Goal: Task Accomplishment & Management: Use online tool/utility

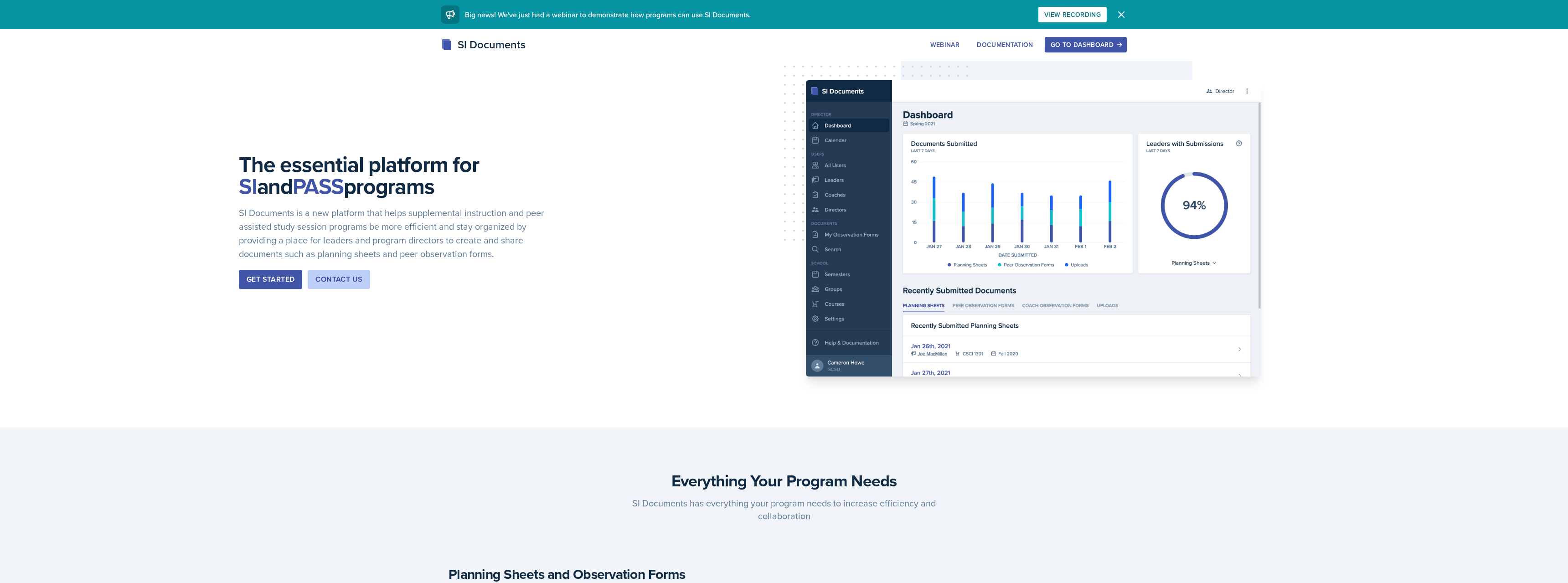
click at [1073, 51] on button "Go to Dashboard" at bounding box center [1086, 45] width 82 height 16
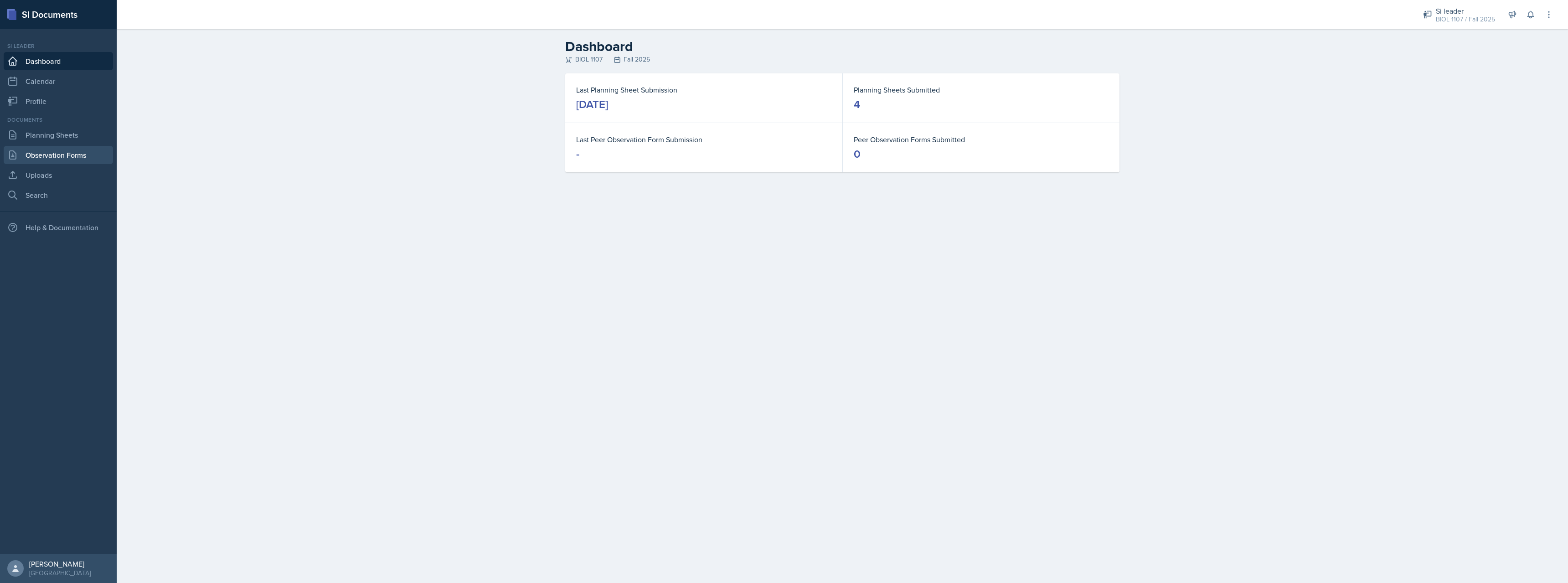
click at [63, 151] on link "Observation Forms" at bounding box center [59, 154] width 110 height 18
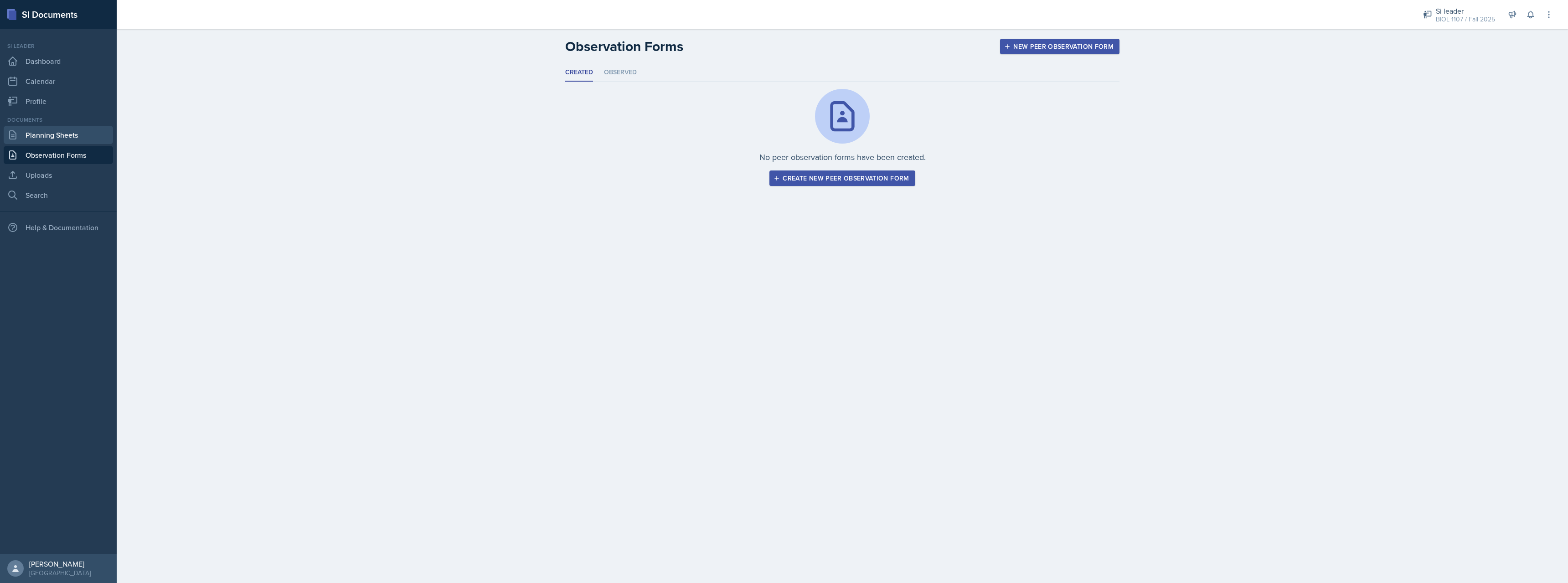
click at [102, 130] on link "Planning Sheets" at bounding box center [59, 135] width 110 height 18
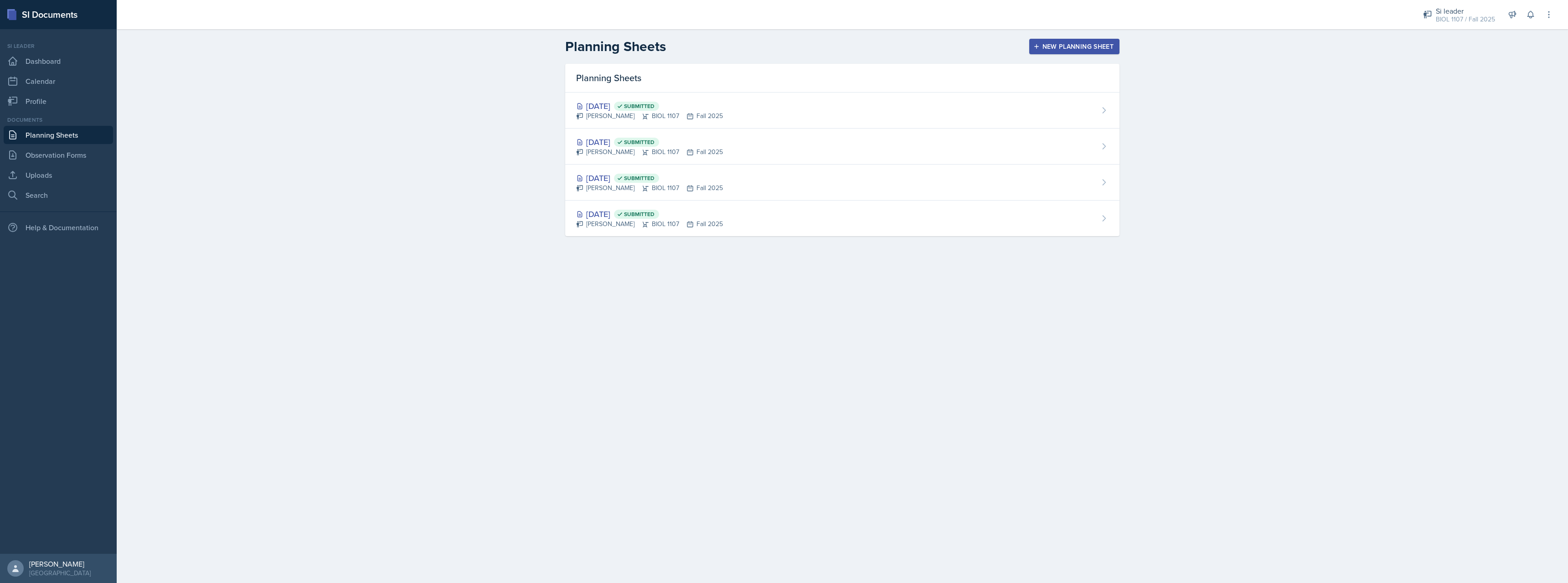
click at [1096, 45] on div "New Planning Sheet" at bounding box center [1075, 46] width 78 height 7
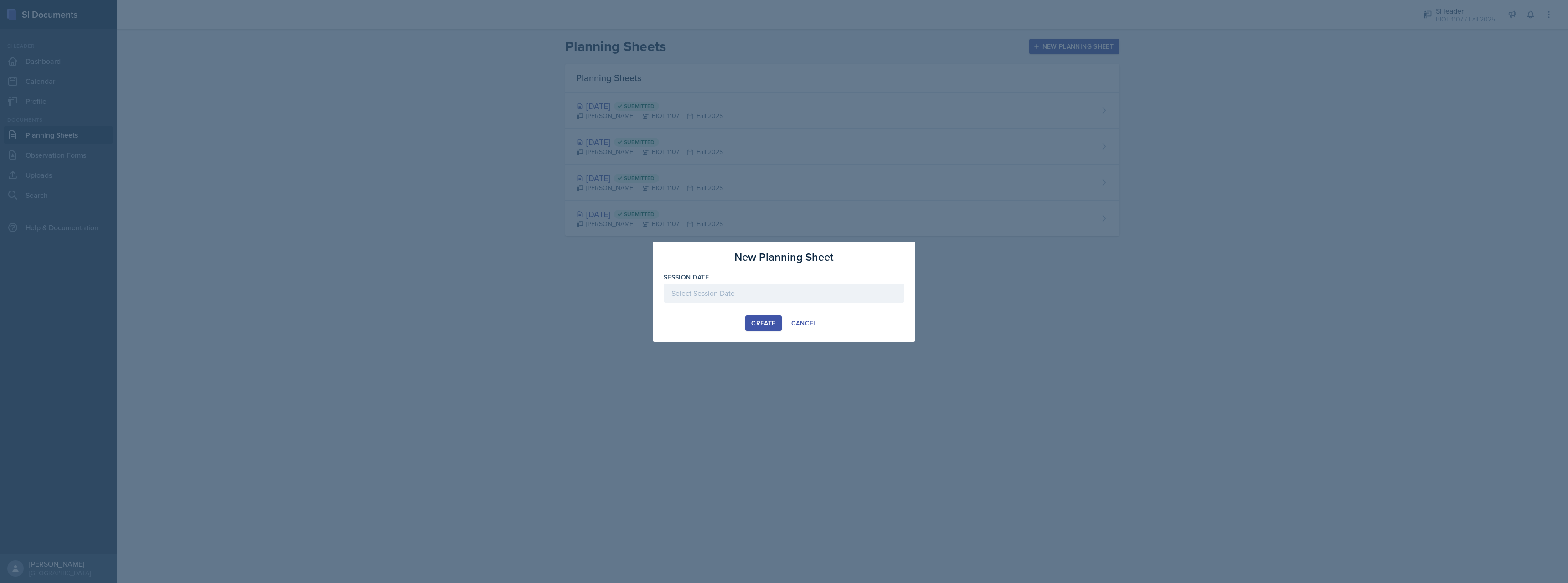
click at [732, 292] on div at bounding box center [783, 293] width 240 height 19
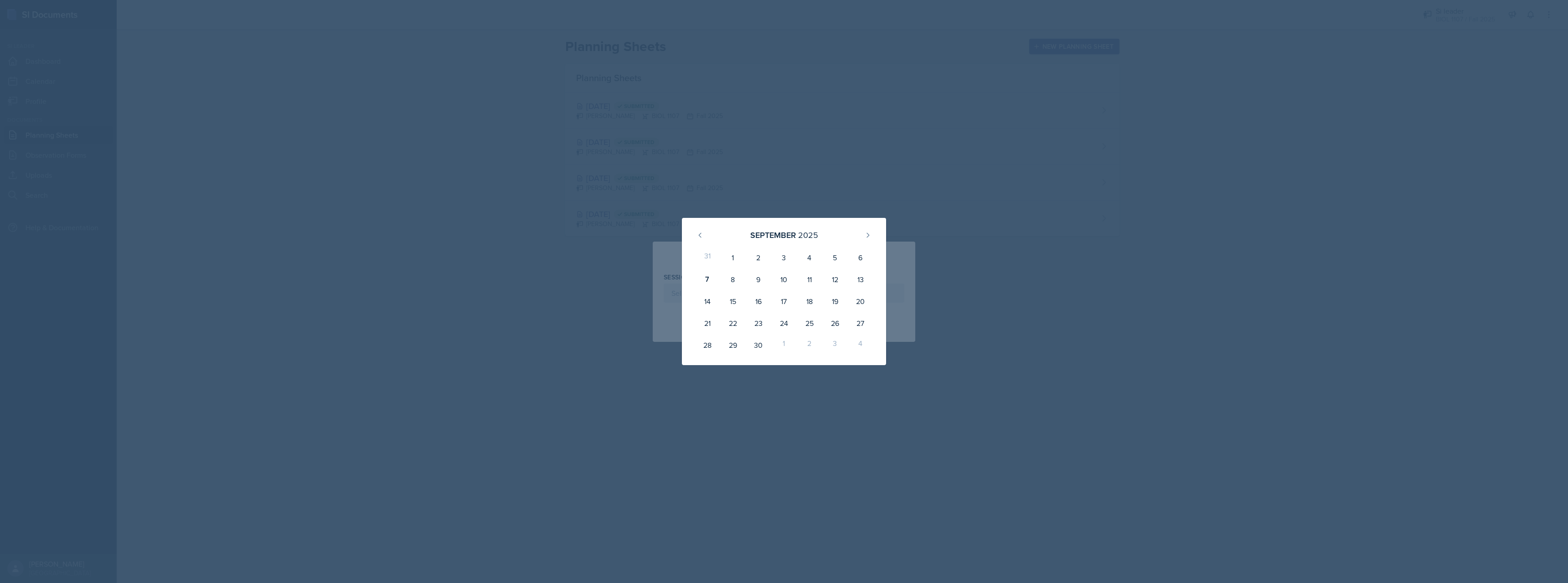
click at [591, 343] on div at bounding box center [784, 292] width 1568 height 583
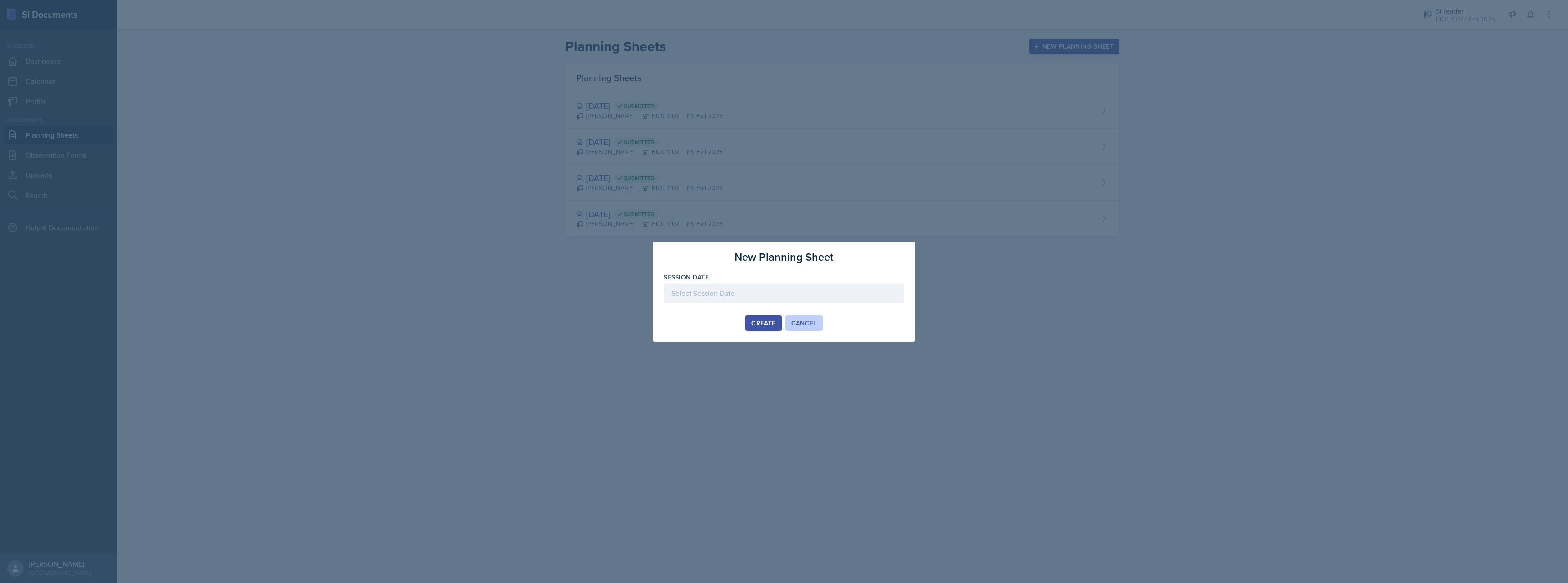
click at [807, 326] on div "Cancel" at bounding box center [804, 323] width 26 height 7
